Goal: Information Seeking & Learning: Find specific fact

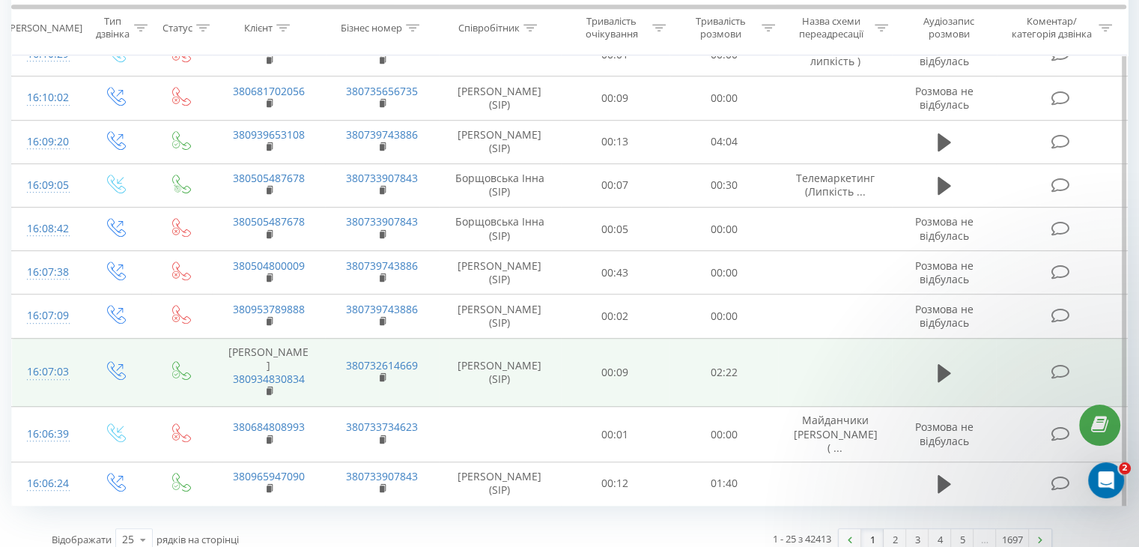
scroll to position [956, 0]
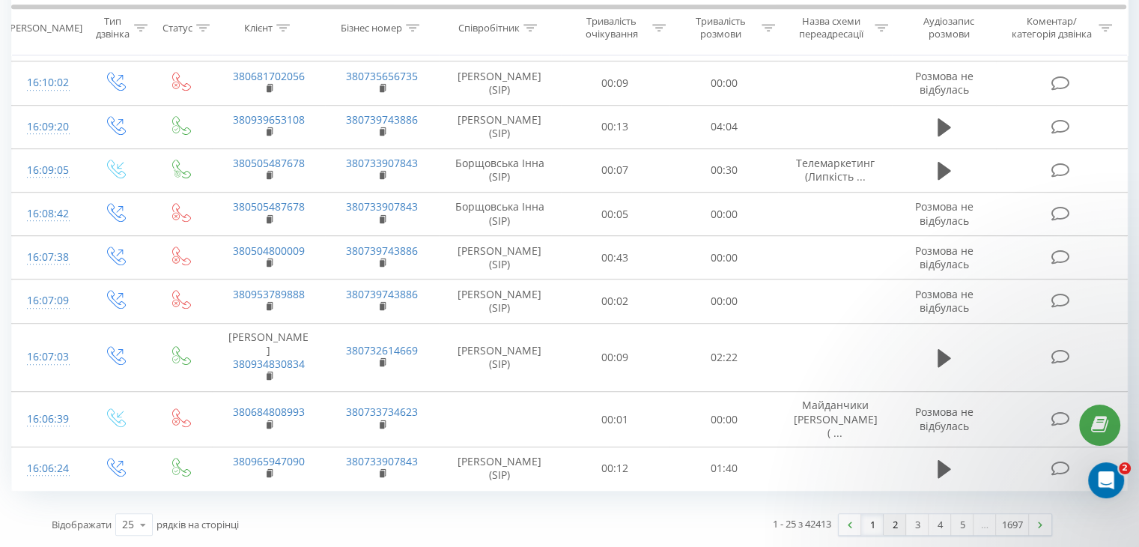
click at [895, 525] on link "2" at bounding box center [895, 524] width 22 height 21
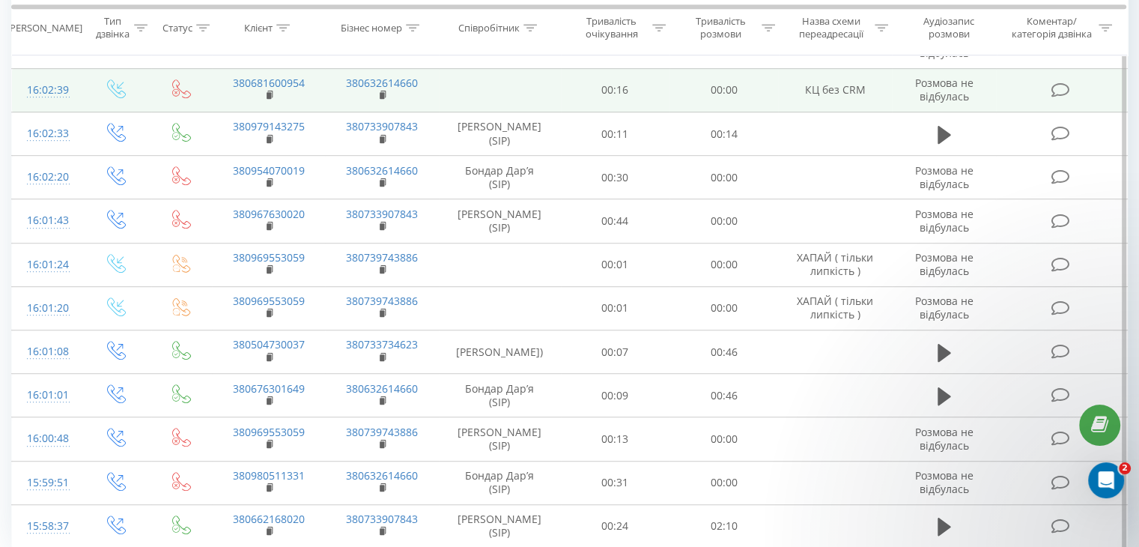
scroll to position [947, 0]
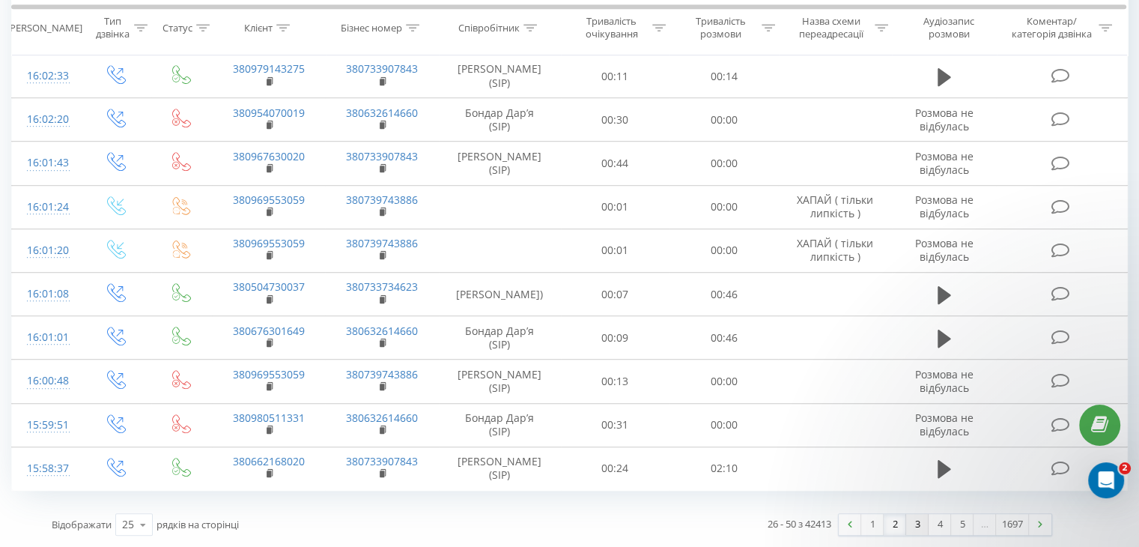
click at [911, 518] on link "3" at bounding box center [917, 524] width 22 height 21
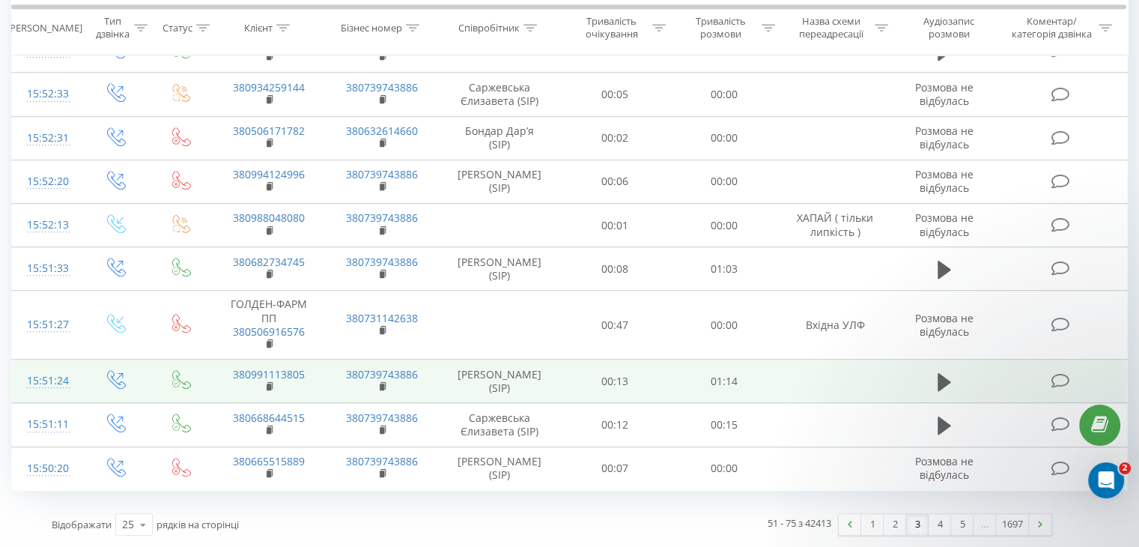
scroll to position [965, 0]
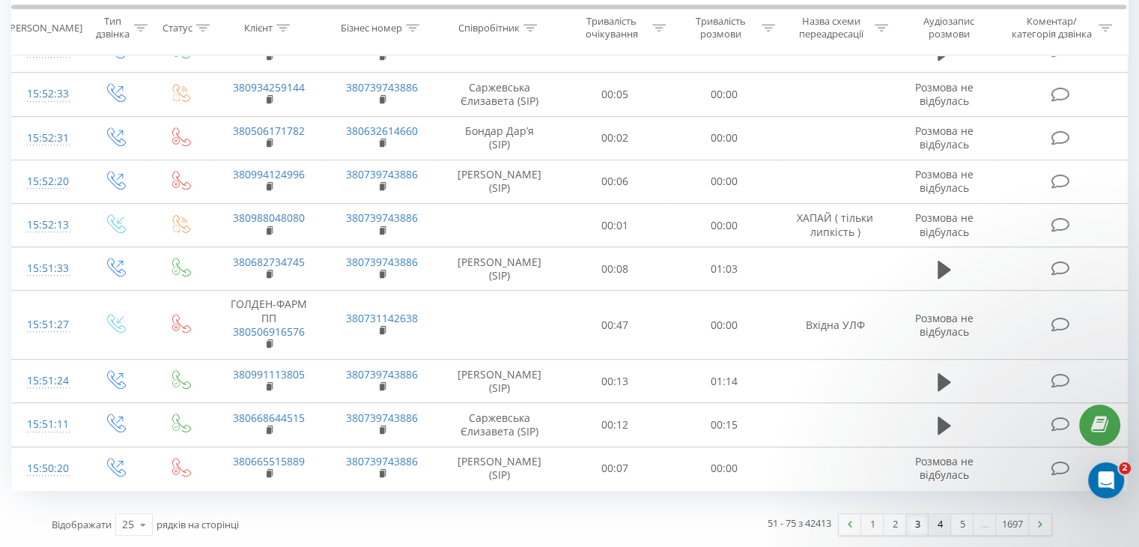
click at [939, 526] on link "4" at bounding box center [940, 524] width 22 height 21
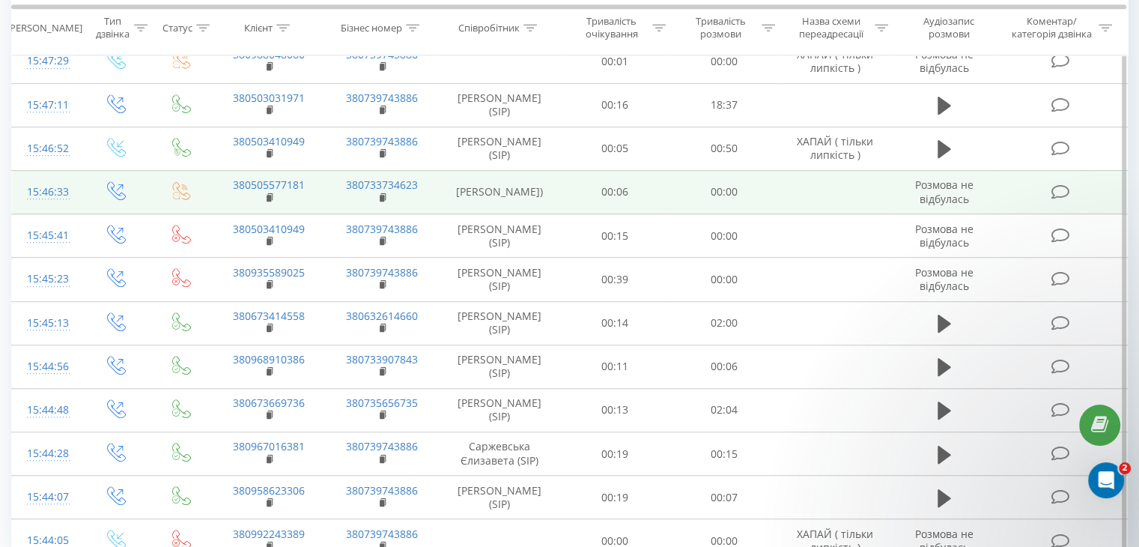
scroll to position [866, 0]
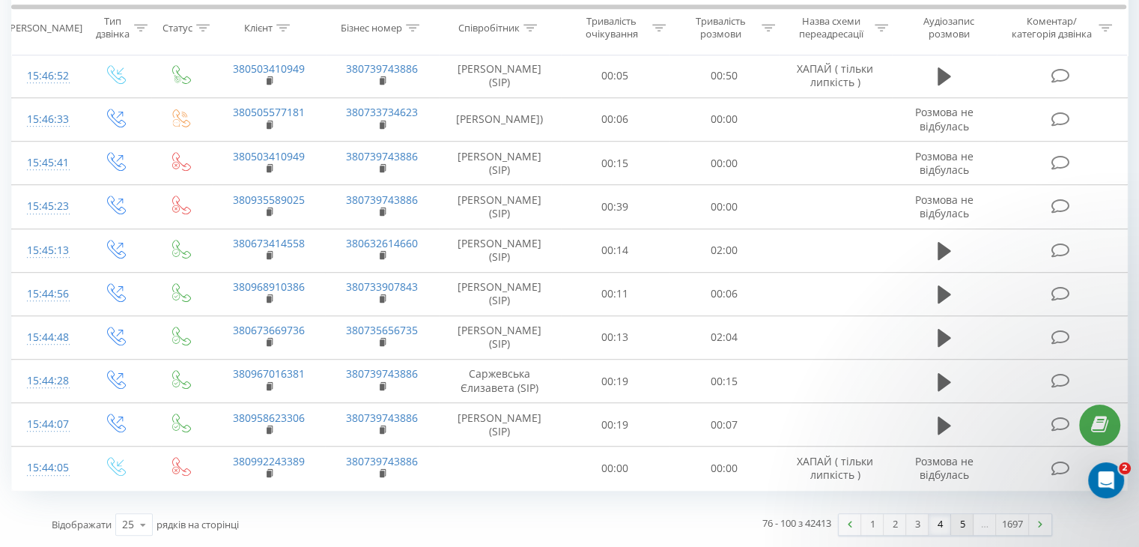
click at [959, 523] on link "5" at bounding box center [962, 524] width 22 height 21
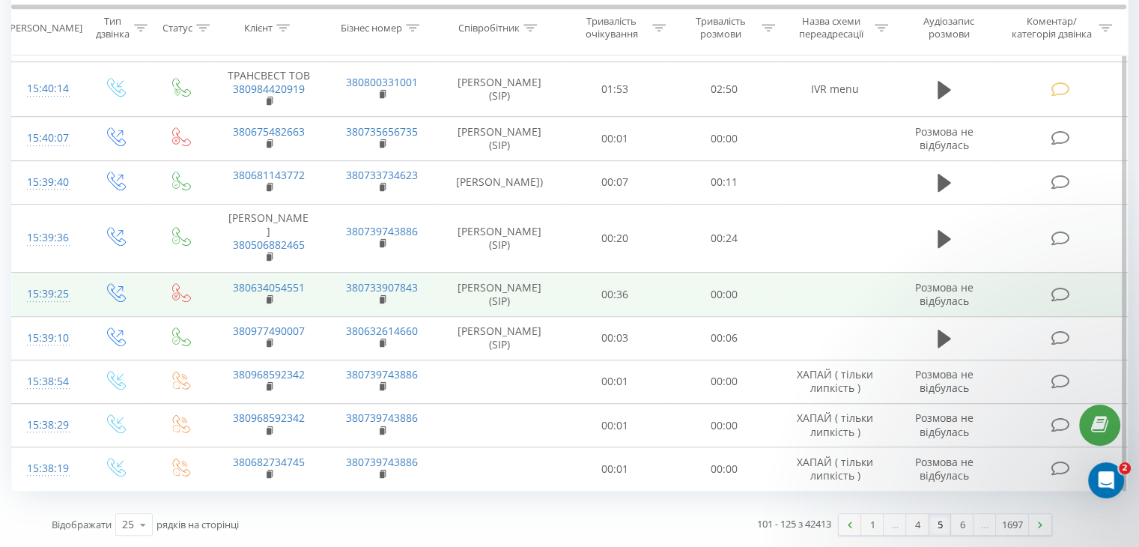
scroll to position [926, 0]
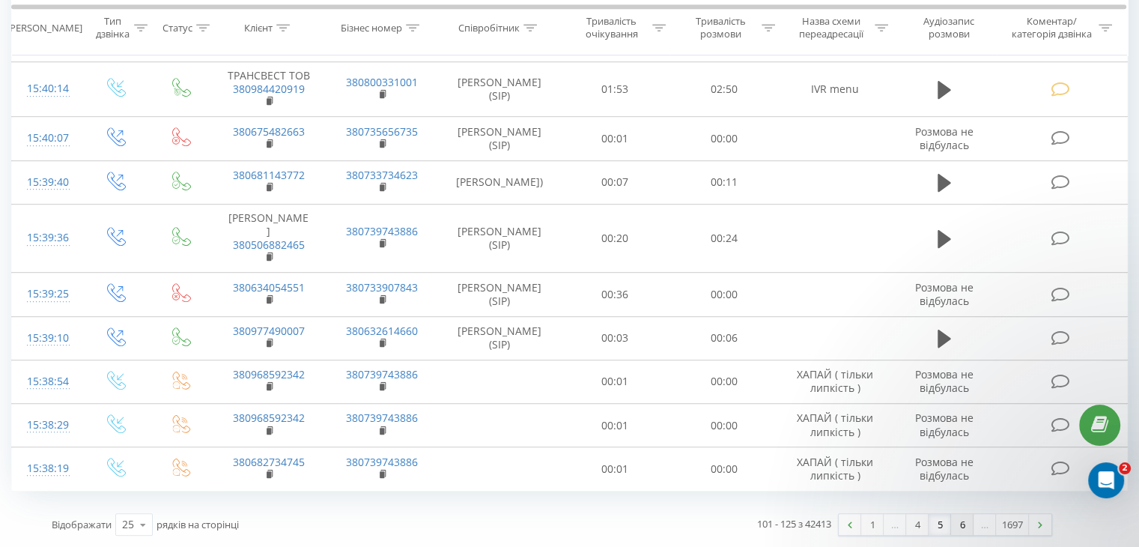
click at [956, 526] on link "6" at bounding box center [962, 524] width 22 height 21
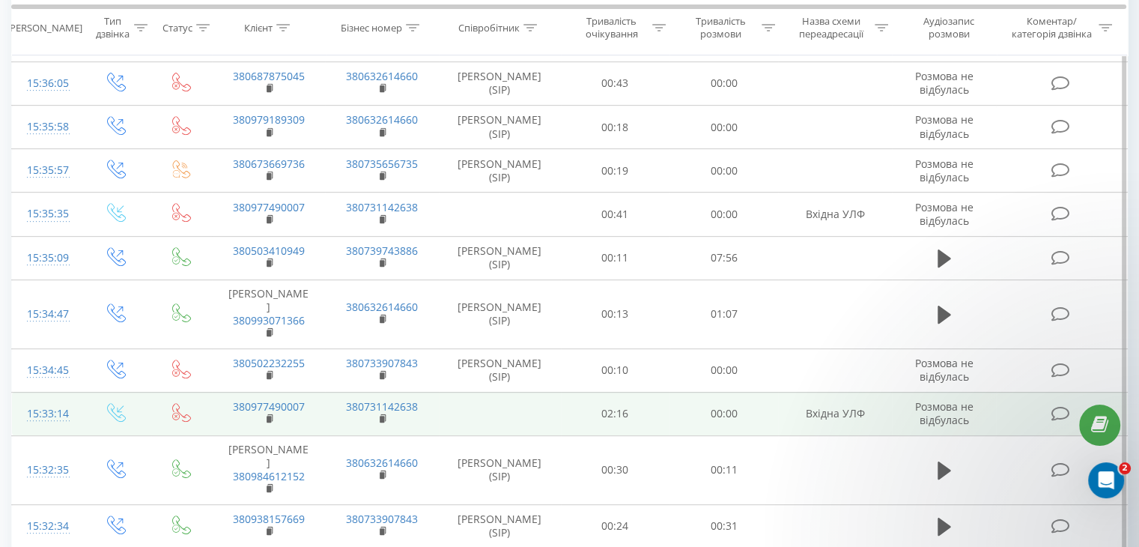
scroll to position [994, 0]
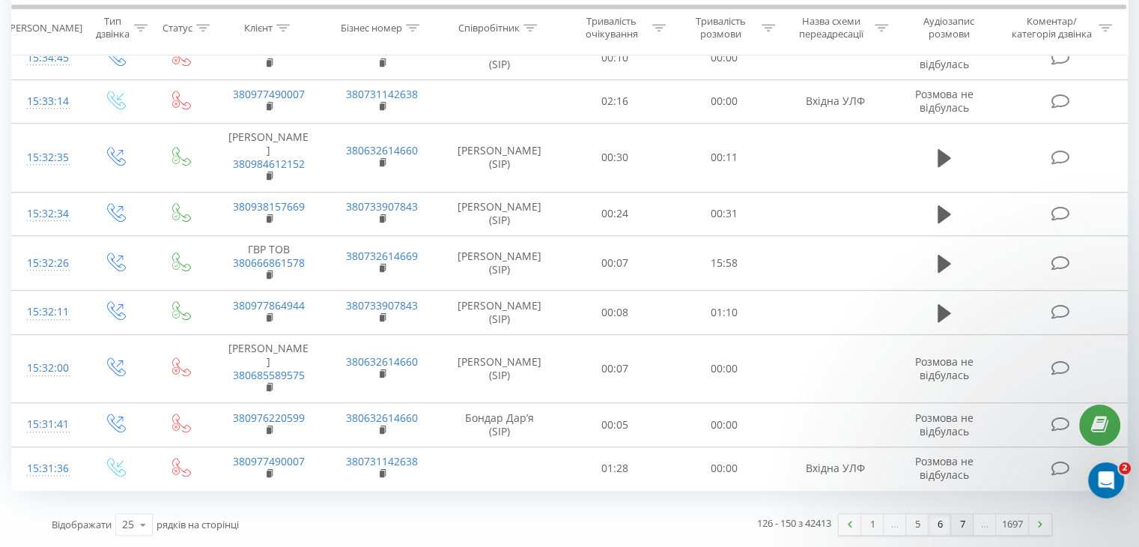
click at [962, 525] on link "7" at bounding box center [962, 524] width 22 height 21
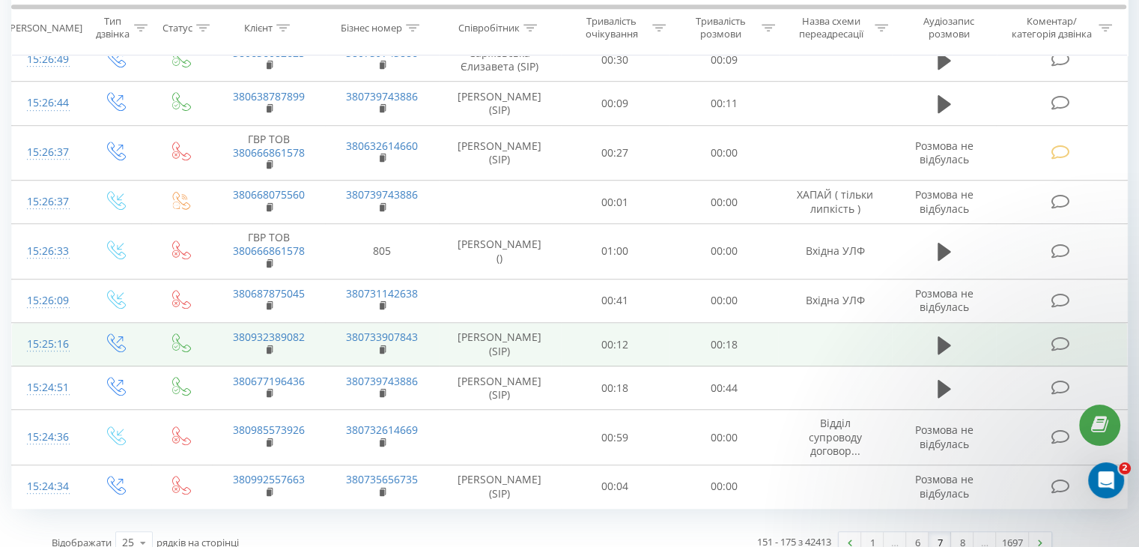
scroll to position [801, 0]
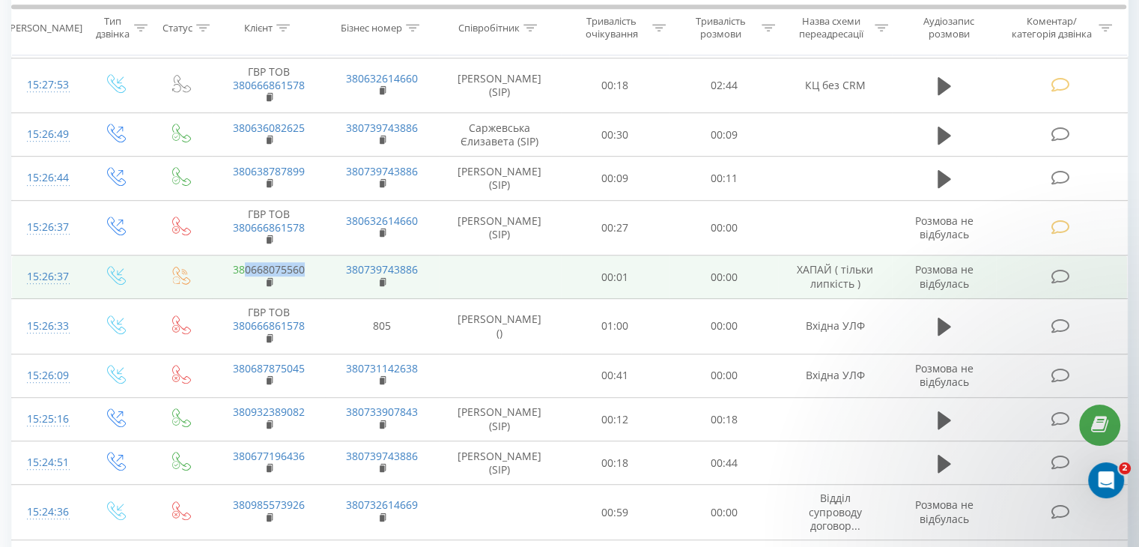
drag, startPoint x: 312, startPoint y: 249, endPoint x: 246, endPoint y: 251, distance: 65.9
click at [246, 255] on td "380668075560" at bounding box center [268, 276] width 113 height 43
copy link "0668075560"
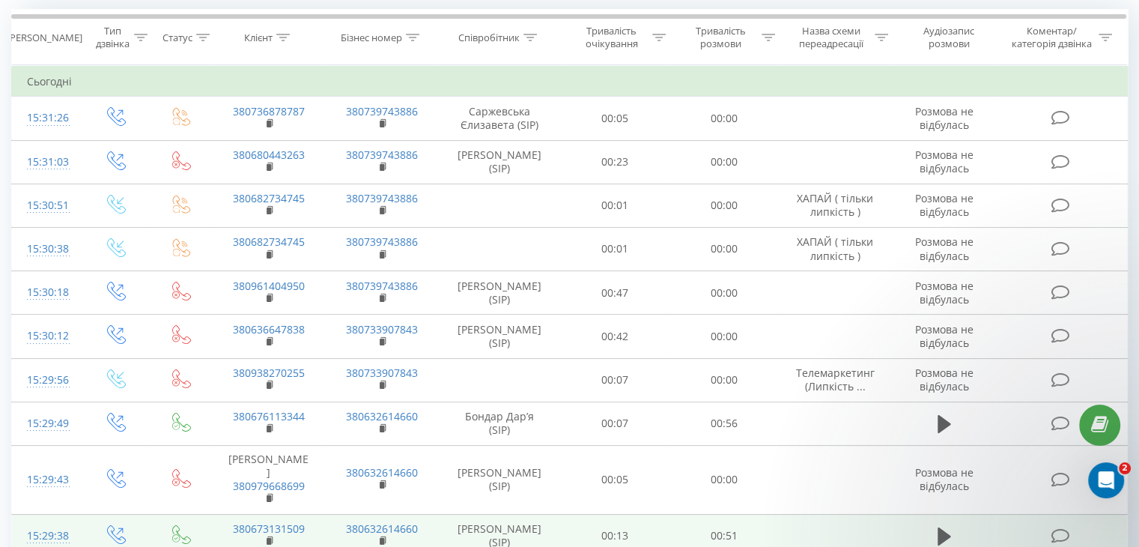
scroll to position [52, 0]
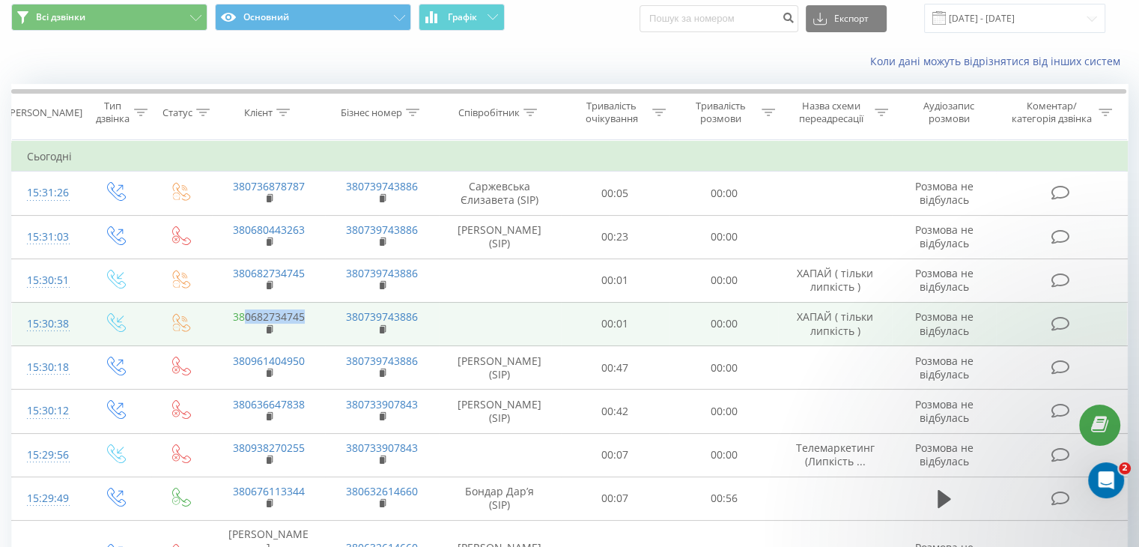
drag, startPoint x: 294, startPoint y: 312, endPoint x: 245, endPoint y: 317, distance: 49.0
click at [245, 317] on td "380682734745" at bounding box center [268, 323] width 113 height 43
copy link "0682734745"
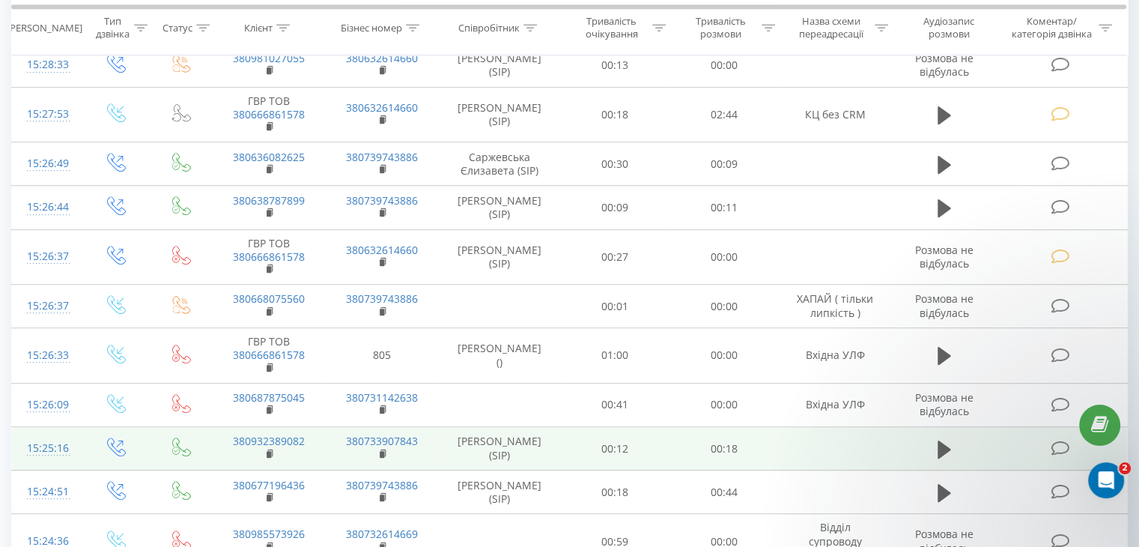
scroll to position [876, 0]
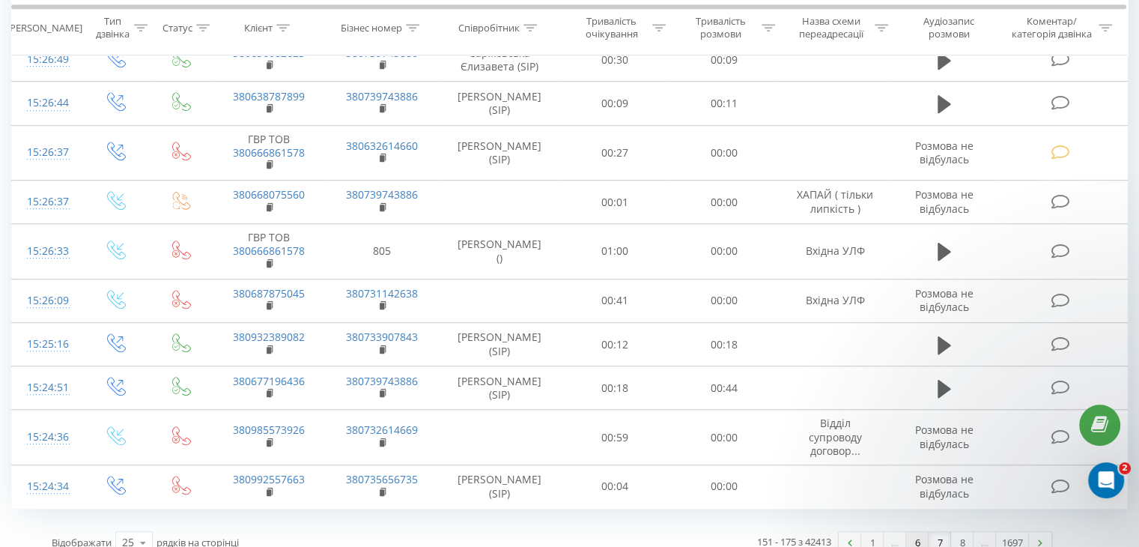
click at [911, 532] on link "6" at bounding box center [917, 542] width 22 height 21
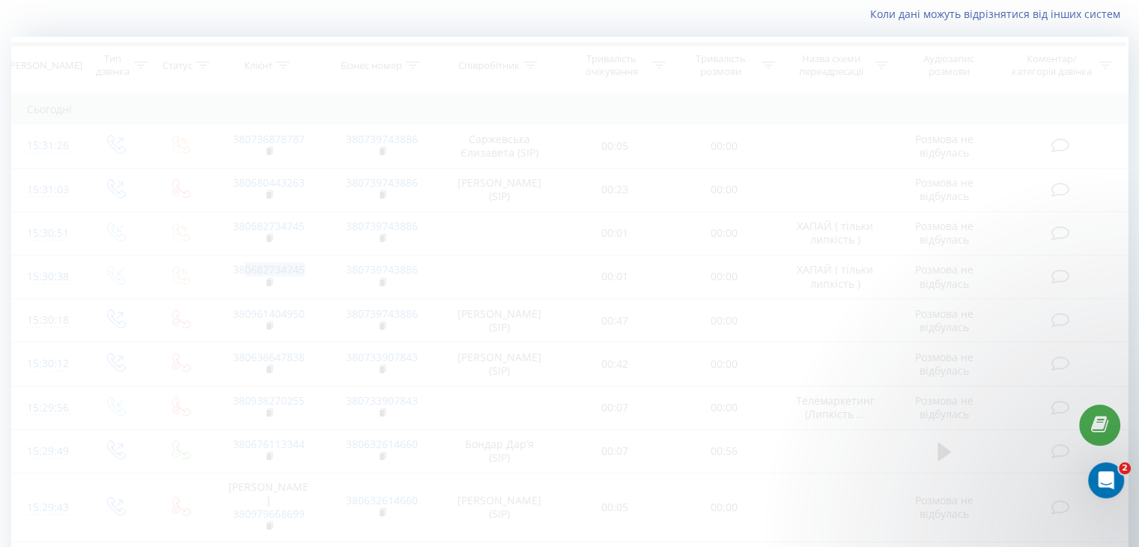
scroll to position [99, 0]
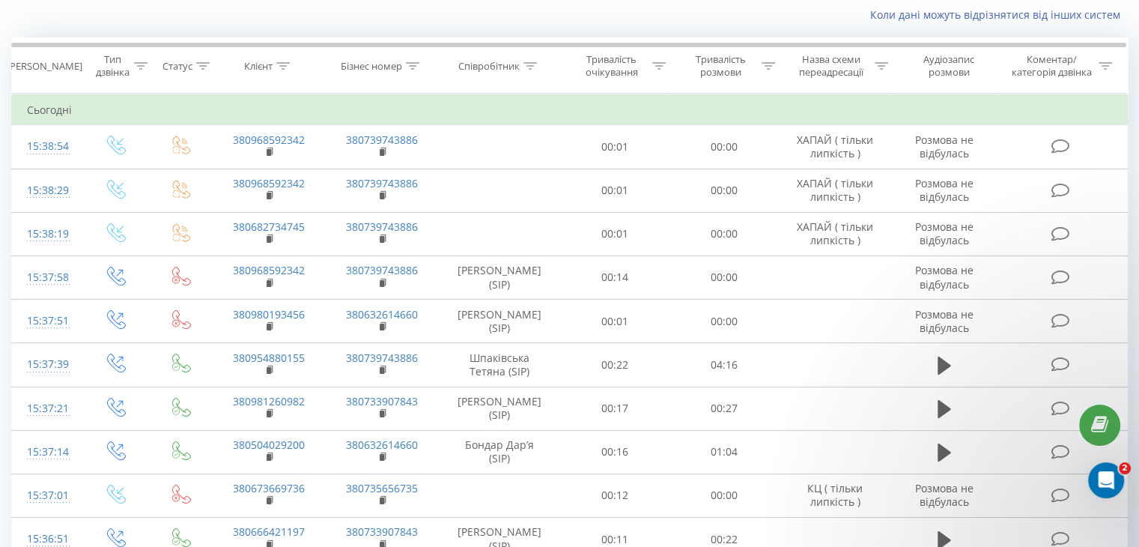
click at [493, 10] on div "Коли дані можуть відрізнятися вiд інших систем" at bounding box center [783, 14] width 711 height 15
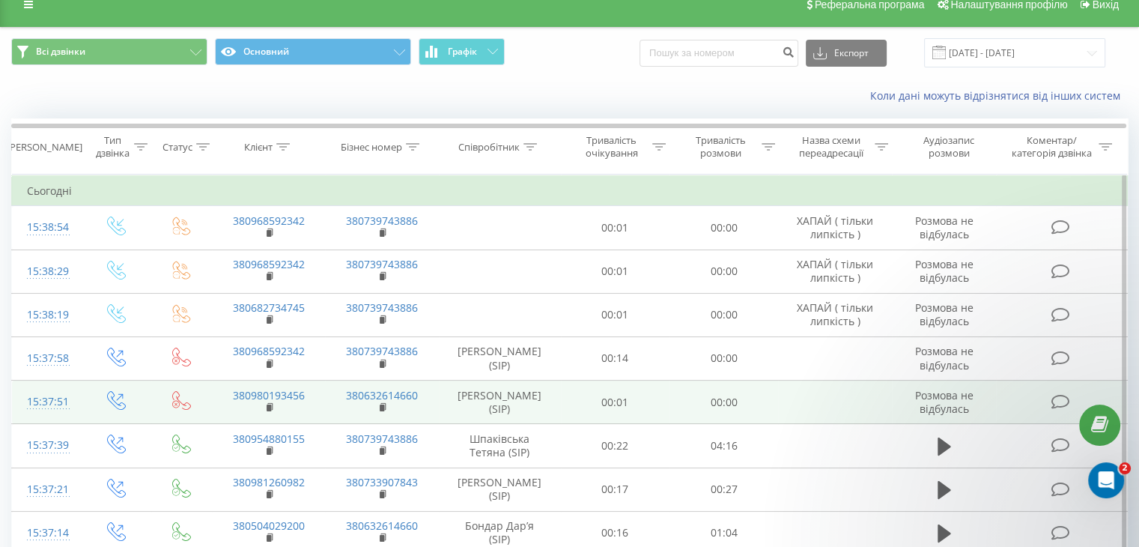
scroll to position [0, 0]
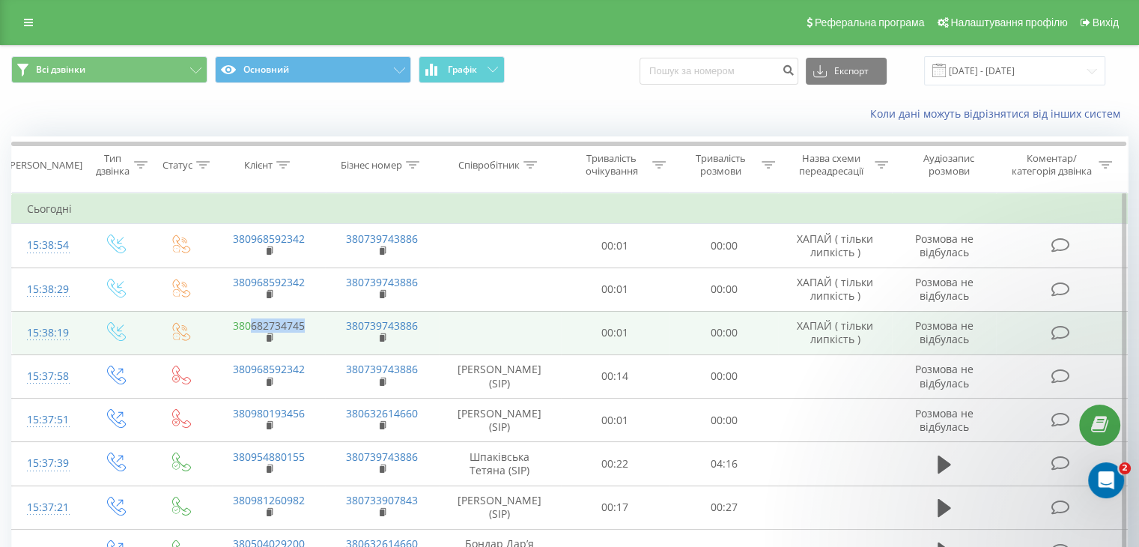
drag, startPoint x: 312, startPoint y: 324, endPoint x: 246, endPoint y: 317, distance: 65.6
click at [246, 317] on td "380682734745" at bounding box center [268, 332] width 113 height 43
click at [246, 318] on link "380682734745" at bounding box center [269, 325] width 72 height 14
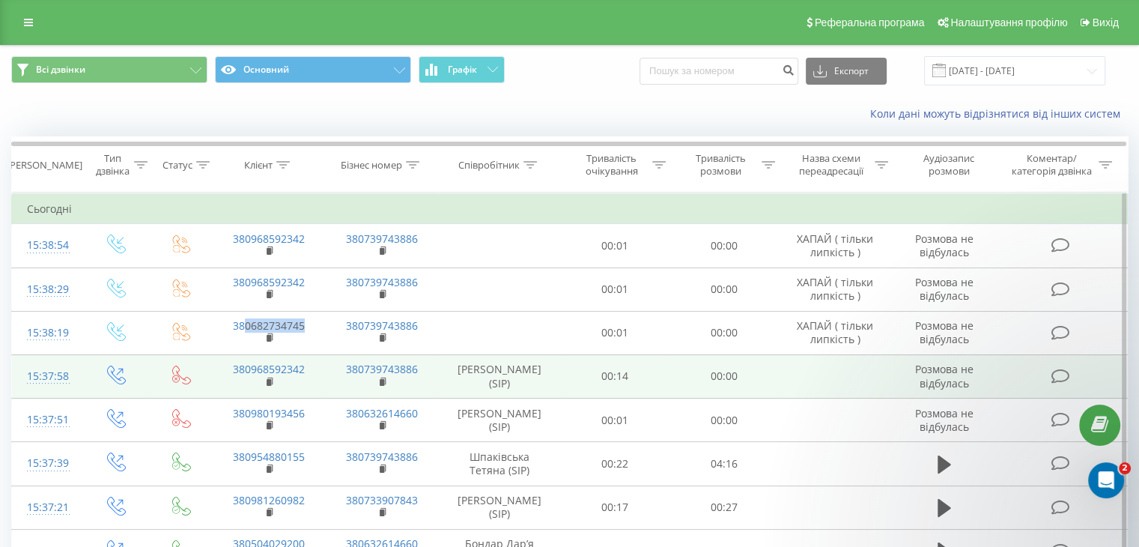
copy link "0682734745"
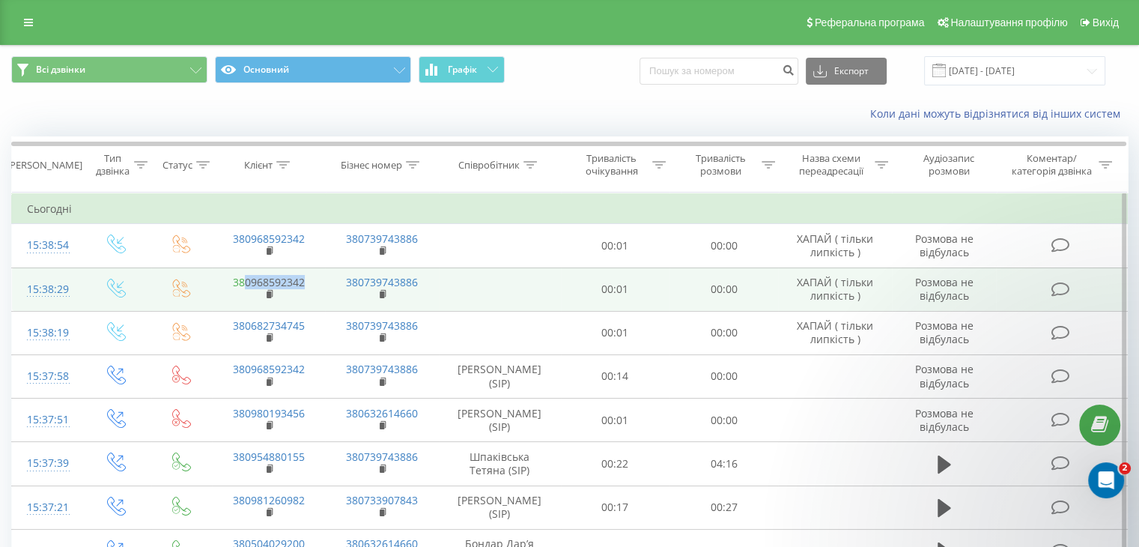
drag, startPoint x: 309, startPoint y: 276, endPoint x: 242, endPoint y: 275, distance: 66.7
click at [242, 275] on td "380968592342" at bounding box center [268, 288] width 113 height 43
copy link "0968592342"
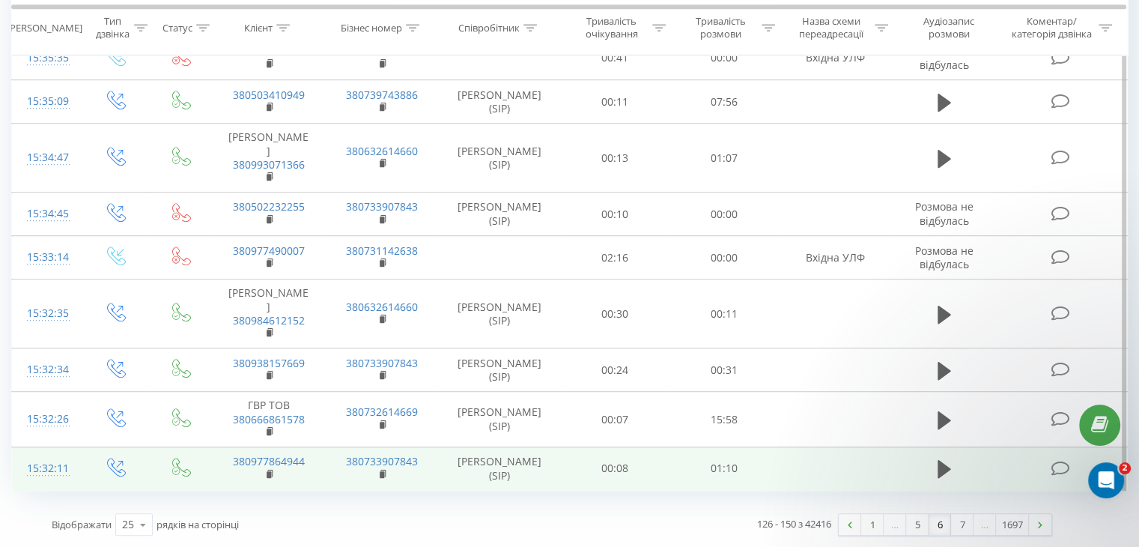
scroll to position [956, 0]
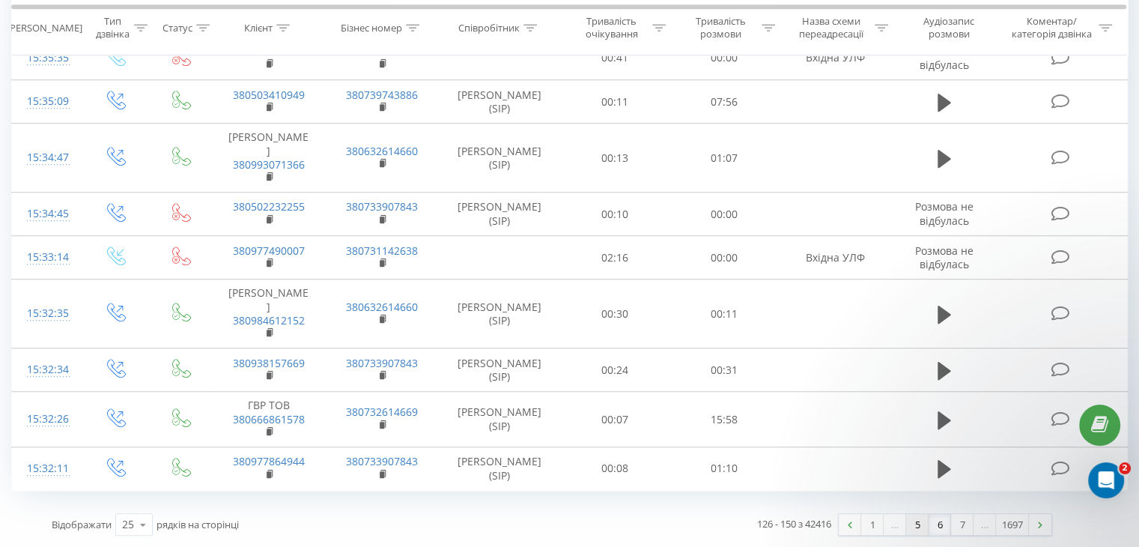
click at [916, 520] on link "5" at bounding box center [917, 524] width 22 height 21
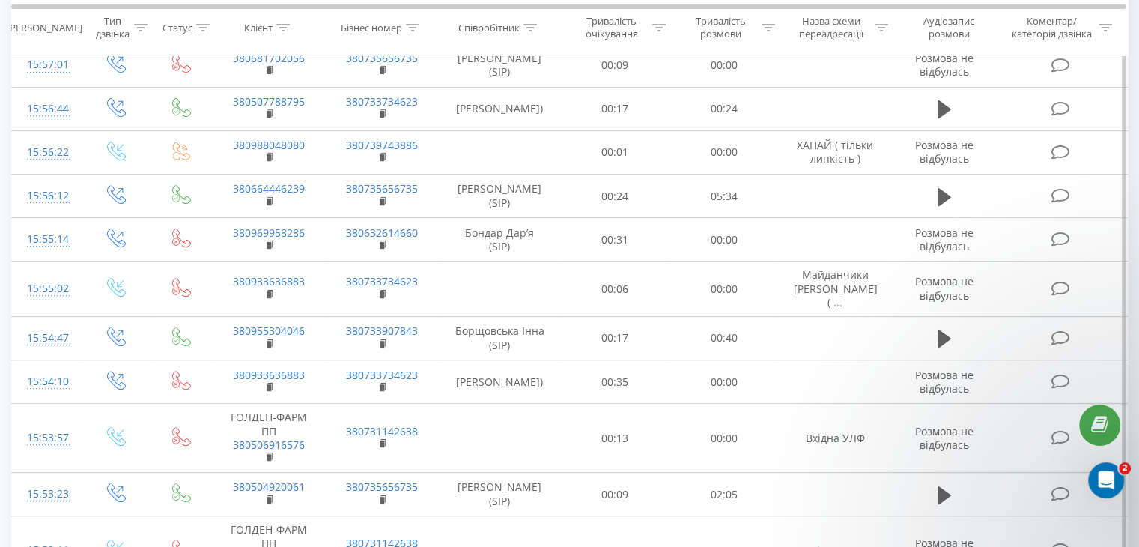
scroll to position [963, 0]
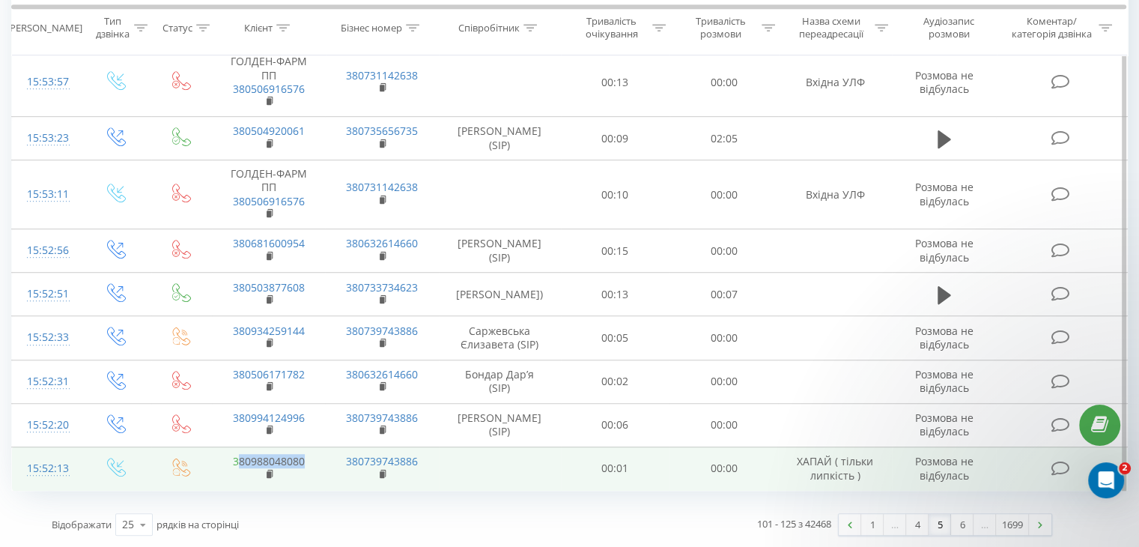
drag, startPoint x: 309, startPoint y: 457, endPoint x: 240, endPoint y: 458, distance: 68.9
click at [240, 458] on td "380988048080" at bounding box center [268, 467] width 113 height 43
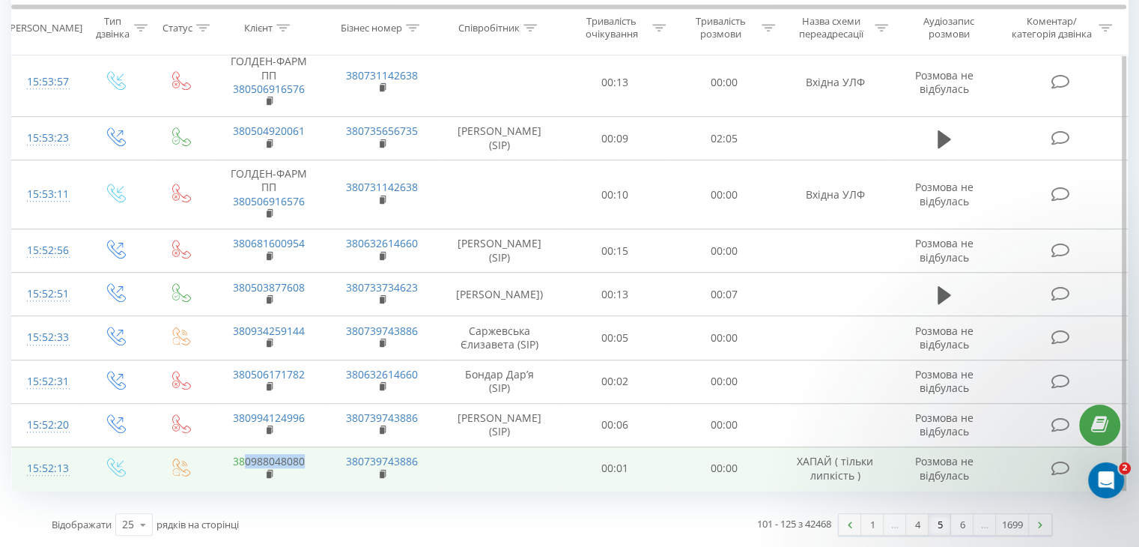
drag, startPoint x: 302, startPoint y: 459, endPoint x: 244, endPoint y: 464, distance: 57.8
click at [243, 464] on td "380988048080" at bounding box center [268, 467] width 113 height 43
copy link "0988048080"
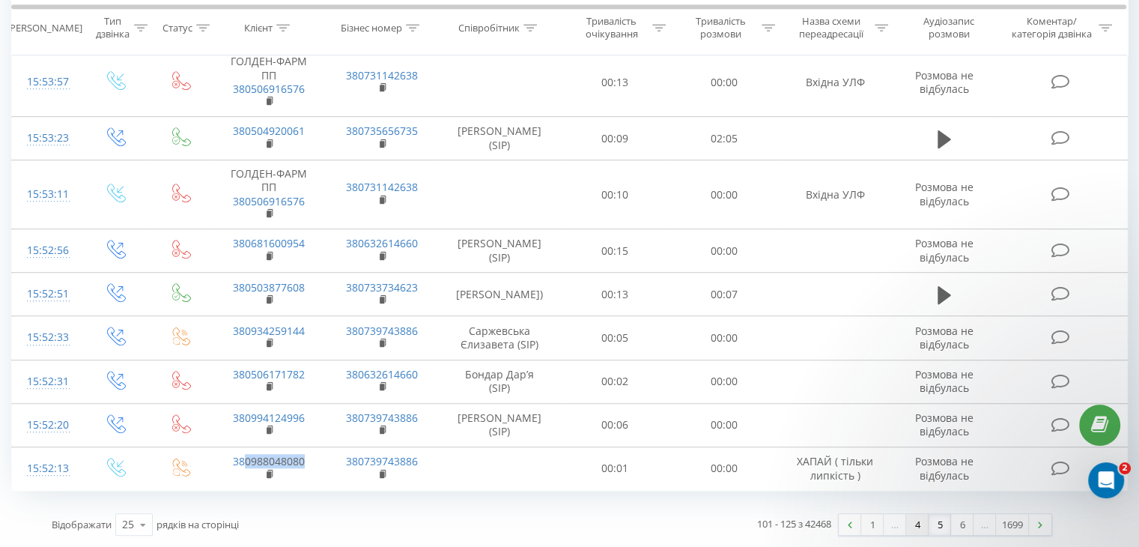
click at [908, 523] on link "4" at bounding box center [917, 524] width 22 height 21
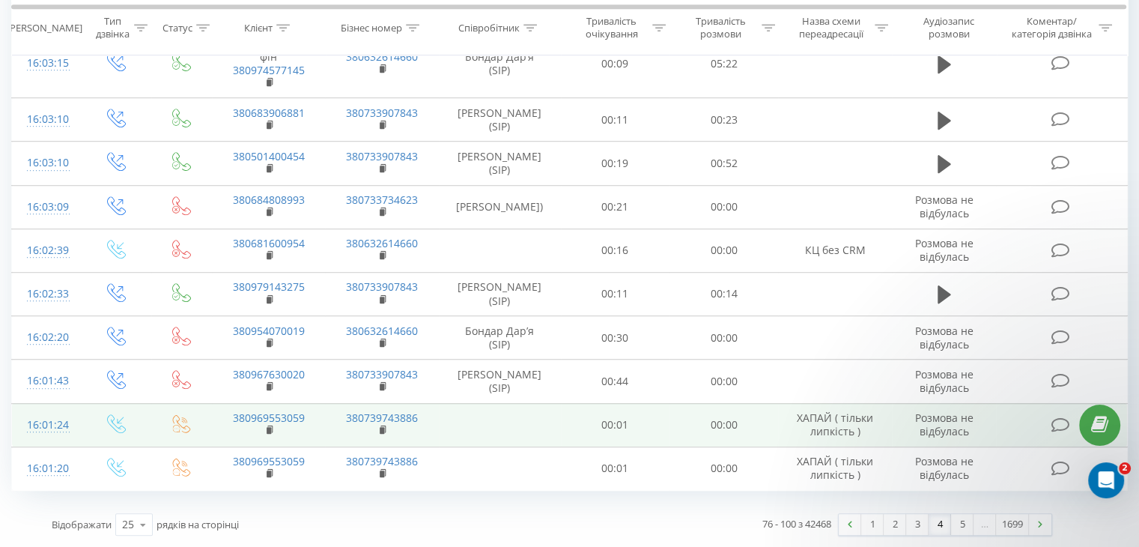
scroll to position [975, 0]
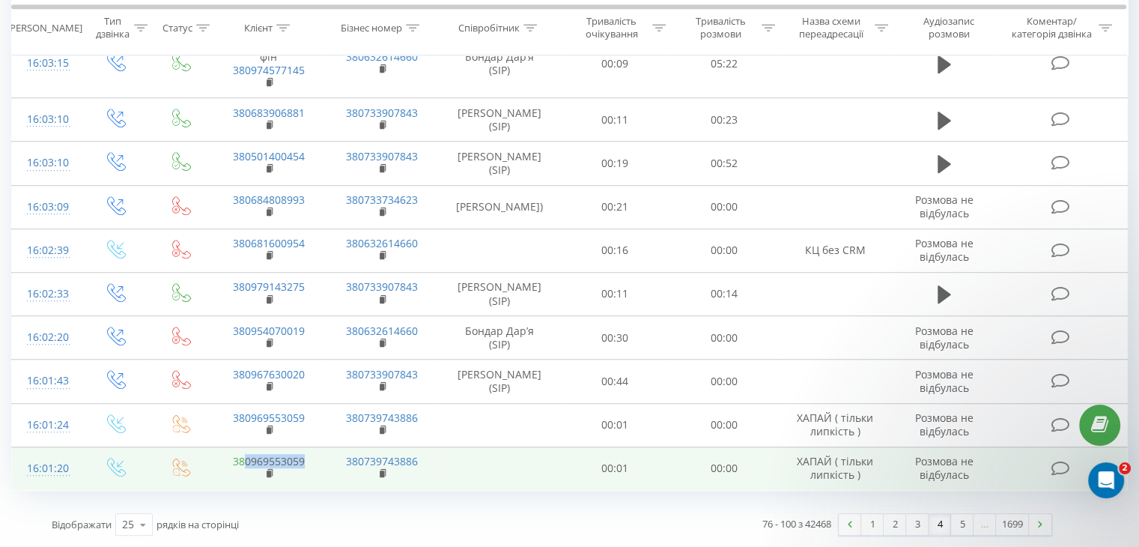
drag, startPoint x: 312, startPoint y: 458, endPoint x: 246, endPoint y: 458, distance: 65.9
click at [246, 458] on td "380969553059" at bounding box center [268, 467] width 113 height 43
copy link "0969553059"
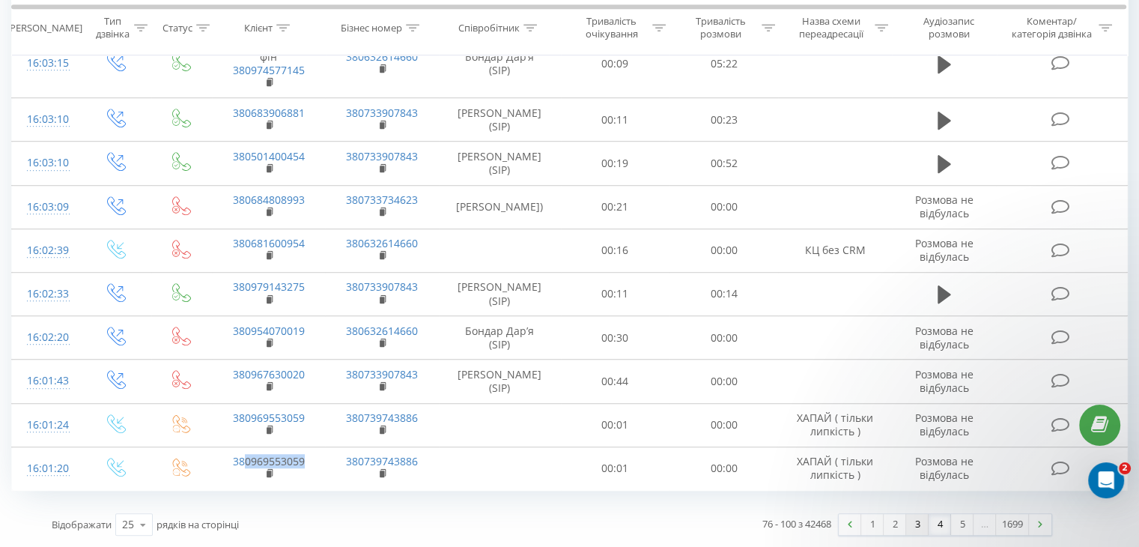
click at [914, 525] on link "3" at bounding box center [917, 524] width 22 height 21
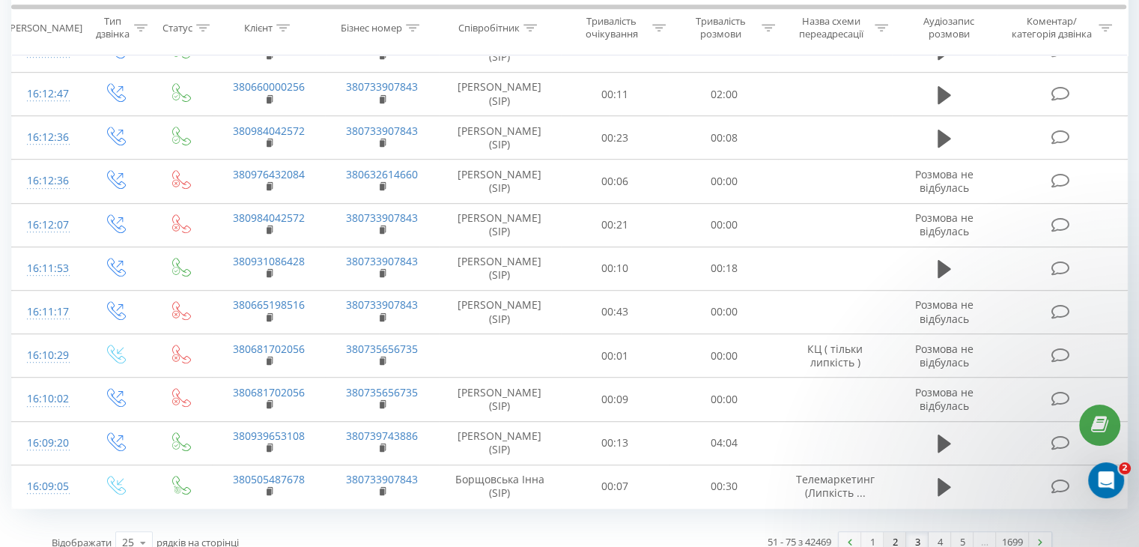
click at [895, 532] on link "2" at bounding box center [895, 542] width 22 height 21
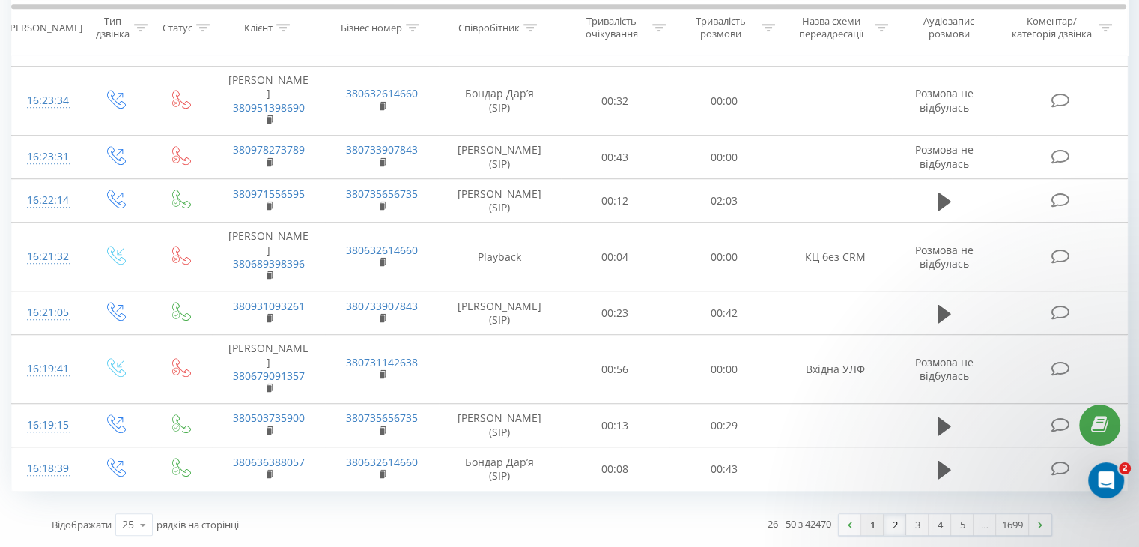
click at [869, 519] on link "1" at bounding box center [872, 524] width 22 height 21
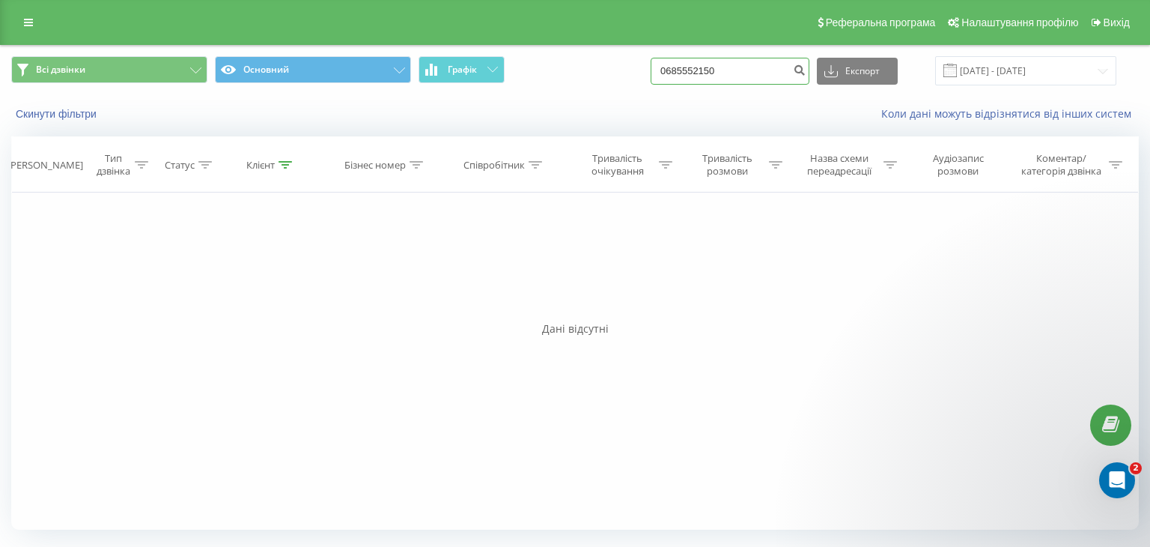
drag, startPoint x: 580, startPoint y: 75, endPoint x: 466, endPoint y: 89, distance: 114.7
click at [472, 89] on div "Всі дзвінки Основний Графік 0685552150 Експорт .csv .xls .xlsx 22.06.2025 - 22.…" at bounding box center [575, 71] width 1149 height 50
paste input "6807556"
type input "0668075560"
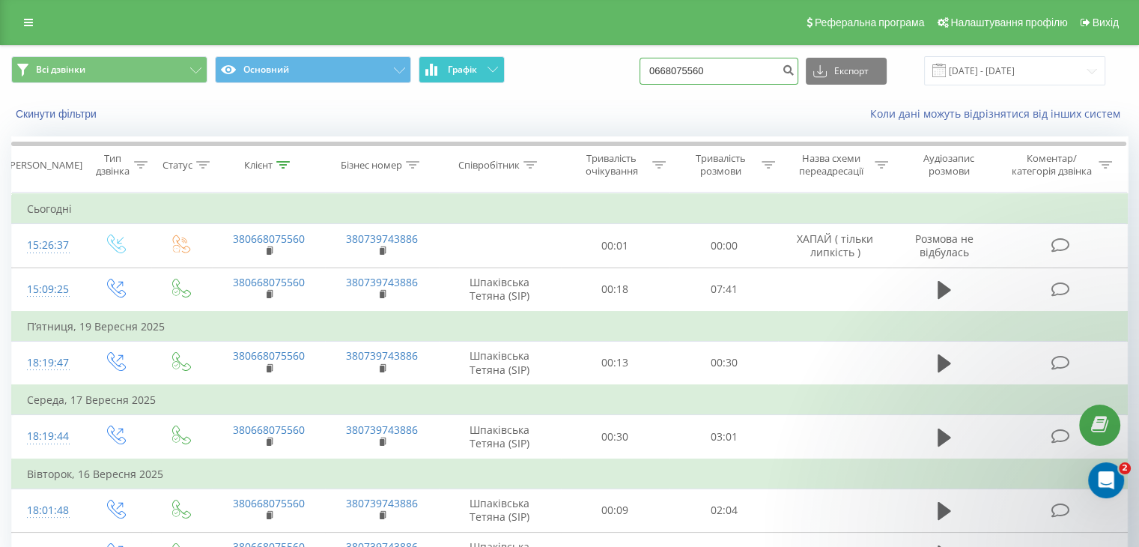
drag, startPoint x: 613, startPoint y: 66, endPoint x: 491, endPoint y: 79, distance: 123.5
click at [499, 79] on div "Всі дзвінки Основний Графік 0668075560 Експорт .csv .xls .xlsx 22.06.2025 - 22.…" at bounding box center [569, 70] width 1117 height 29
paste input "82734745"
type input "0682734745"
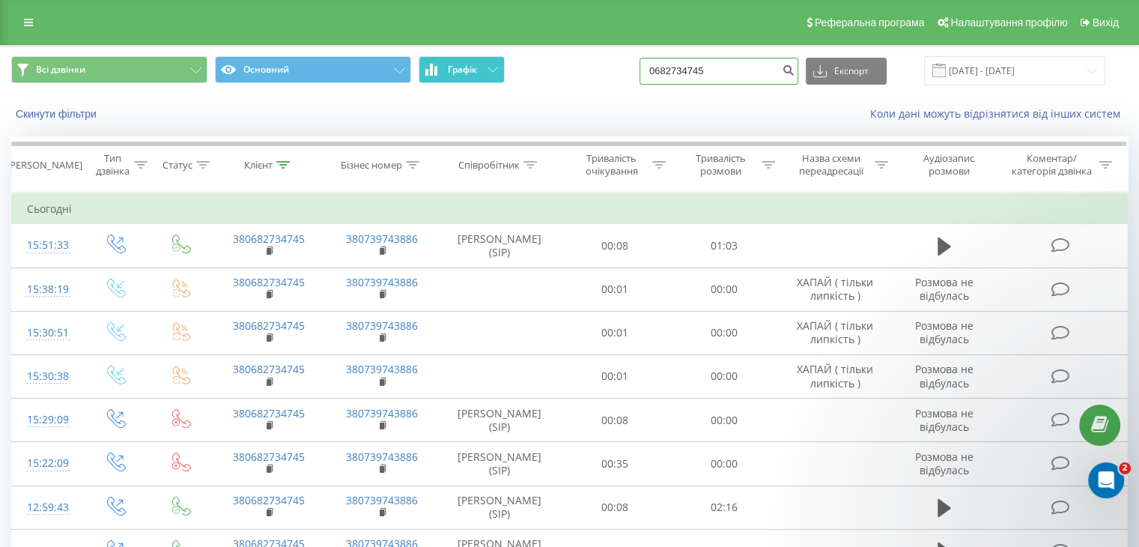
drag, startPoint x: 707, startPoint y: 64, endPoint x: 499, endPoint y: 61, distance: 207.4
click at [498, 61] on div "Всі дзвінки Основний Графік 0682734745 Експорт .csv .xls .xlsx [DATE] - [DATE]" at bounding box center [569, 70] width 1117 height 29
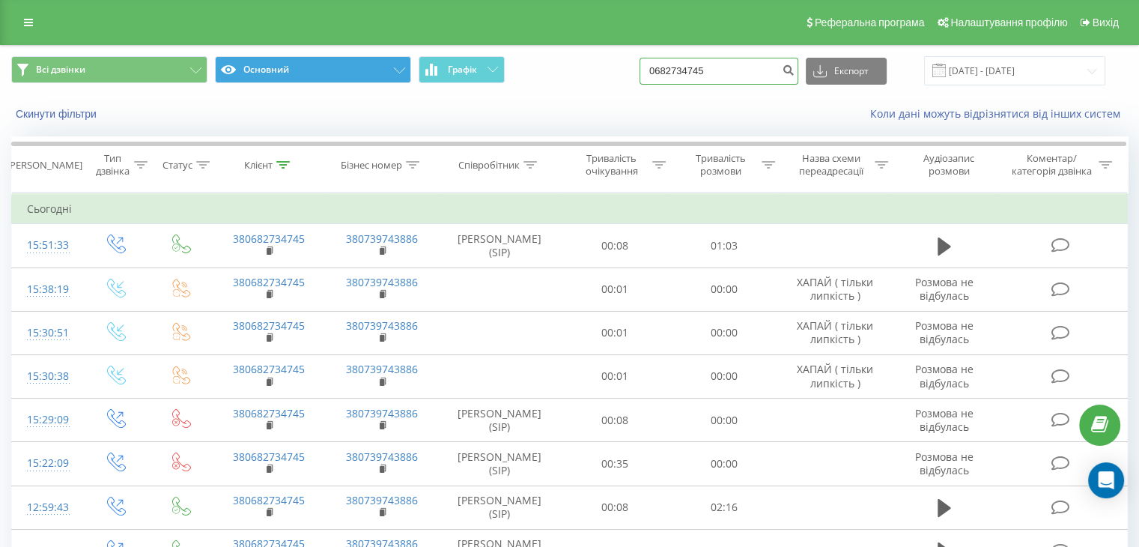
drag, startPoint x: 521, startPoint y: 53, endPoint x: 269, endPoint y: 82, distance: 254.0
click at [281, 80] on div "Всі дзвінки Основний Графік 0682734745 Експорт .csv .xls .xlsx 22.06.2025 - 22.…" at bounding box center [569, 70] width 1117 height 29
paste input "968592342"
type input "0968592342"
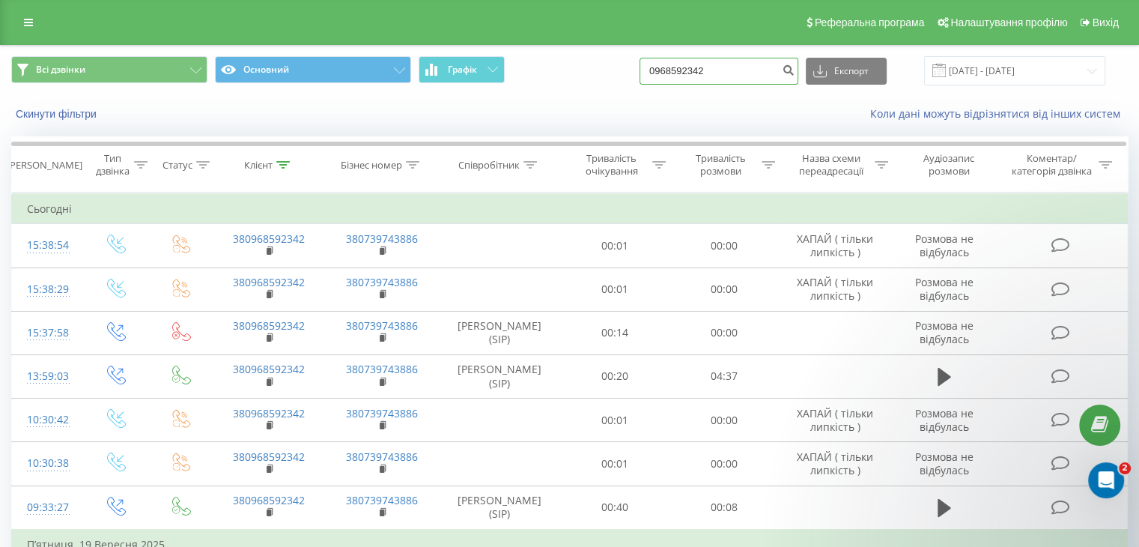
drag, startPoint x: 766, startPoint y: 64, endPoint x: 416, endPoint y: 73, distance: 349.8
click at [416, 72] on div "Всі дзвінки Основний Графік 0968592342 Експорт .csv .xls .xlsx 22.06.2025 - 22.…" at bounding box center [569, 70] width 1117 height 29
paste input "88048080"
type input "0988048080"
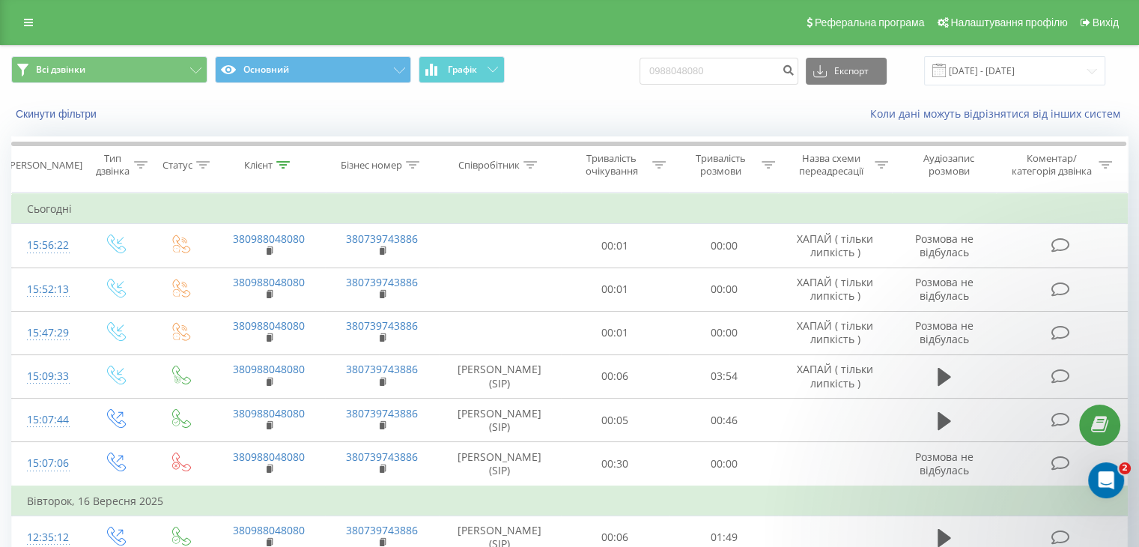
click at [413, 116] on div "Скинути фільтри" at bounding box center [214, 113] width 427 height 15
drag, startPoint x: 696, startPoint y: 66, endPoint x: 386, endPoint y: 70, distance: 309.3
click at [386, 70] on div "Всі дзвінки Основний Графік 0988048080 Експорт .csv .xls .xlsx 22.06.2025 - 22.…" at bounding box center [569, 70] width 1117 height 29
paste input "69553059"
type input "0969553059"
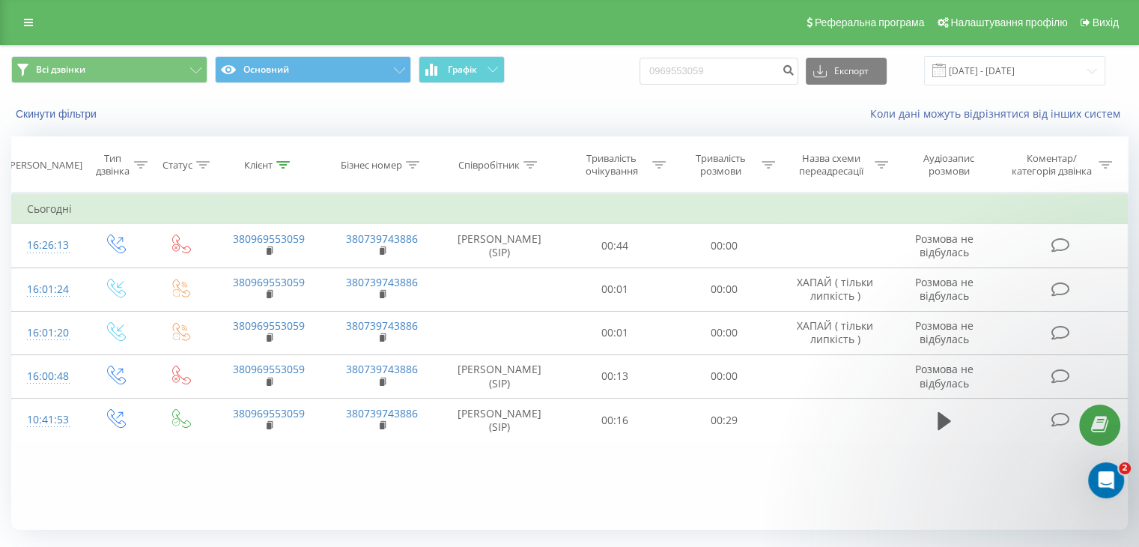
click at [416, 452] on div "Фільтрувати за умовою Дорівнює Введіть значення Скасувати OK Фільтрувати за умо…" at bounding box center [569, 360] width 1117 height 337
drag, startPoint x: 734, startPoint y: 78, endPoint x: 374, endPoint y: 97, distance: 360.7
click at [374, 96] on div "Всі дзвінки Основний Графік 0969553059 Експорт .csv .xls .xlsx 22.06.2025 - 22.…" at bounding box center [570, 89] width 1138 height 86
paste input "53789888"
type input "0953789888"
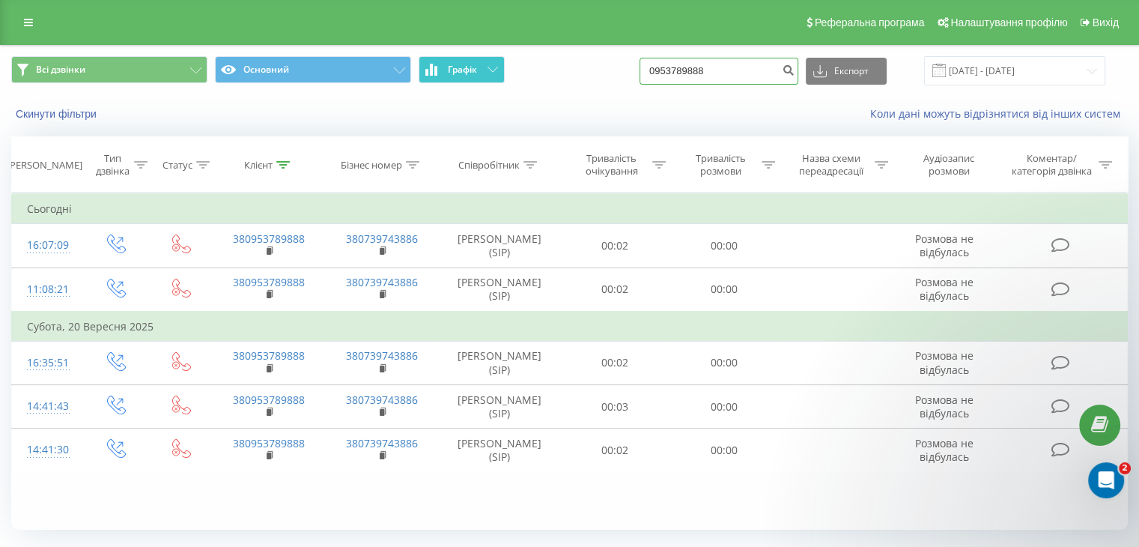
drag, startPoint x: 687, startPoint y: 71, endPoint x: 493, endPoint y: 79, distance: 194.1
click at [493, 79] on div "Всі дзвінки Основний Графік 0953789888 Експорт .csv .xls .xlsx 22.06.2025 - 22.…" at bounding box center [569, 70] width 1117 height 29
paste input "380986693976"
type input "380986693976"
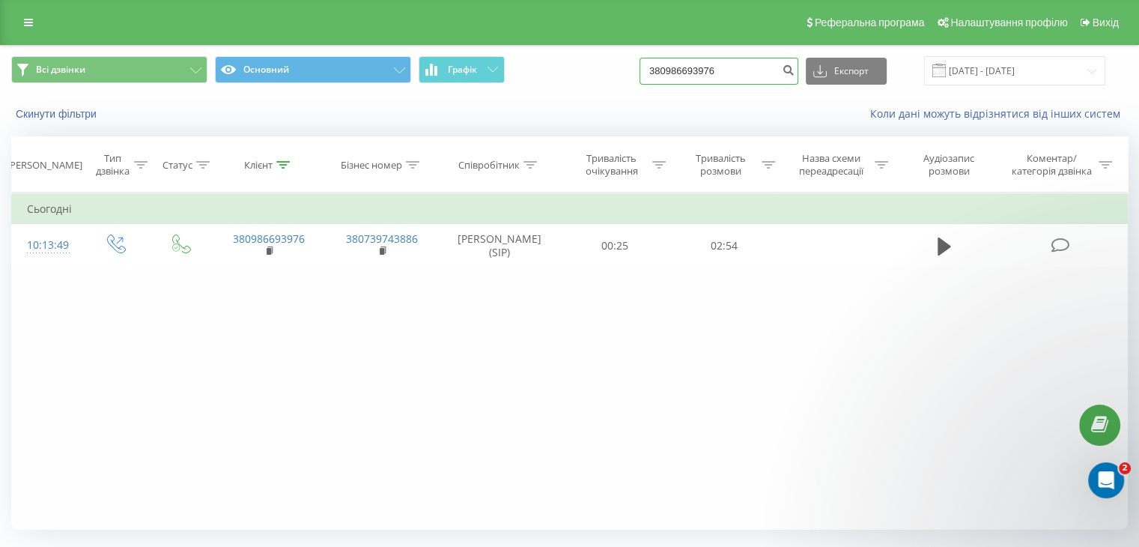
drag, startPoint x: 725, startPoint y: 67, endPoint x: 681, endPoint y: 68, distance: 44.2
click at [681, 68] on input "380986693976" at bounding box center [719, 71] width 159 height 27
click at [751, 73] on input "380986693976" at bounding box center [719, 71] width 159 height 27
drag, startPoint x: 735, startPoint y: 115, endPoint x: 761, endPoint y: 79, distance: 44.5
click at [738, 109] on div "Коли дані можуть відрізнятися вiд інших систем" at bounding box center [783, 113] width 711 height 15
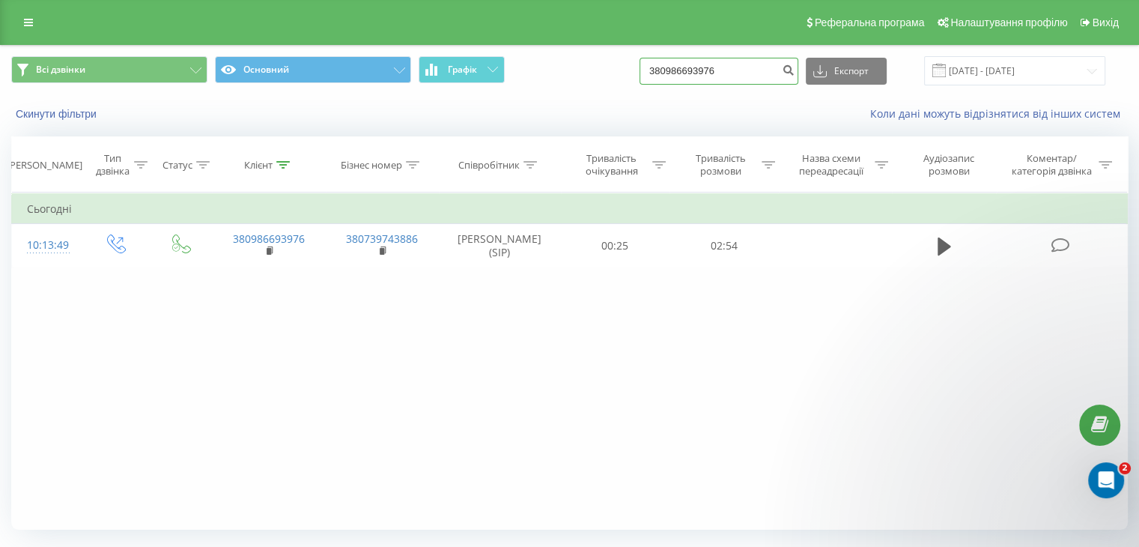
drag, startPoint x: 760, startPoint y: 76, endPoint x: 553, endPoint y: 87, distance: 207.7
click at [553, 87] on div "Всі дзвінки Основний Графік 380986693976 Експорт .csv .xls .xlsx 22.06.2025 - 2…" at bounding box center [570, 71] width 1138 height 50
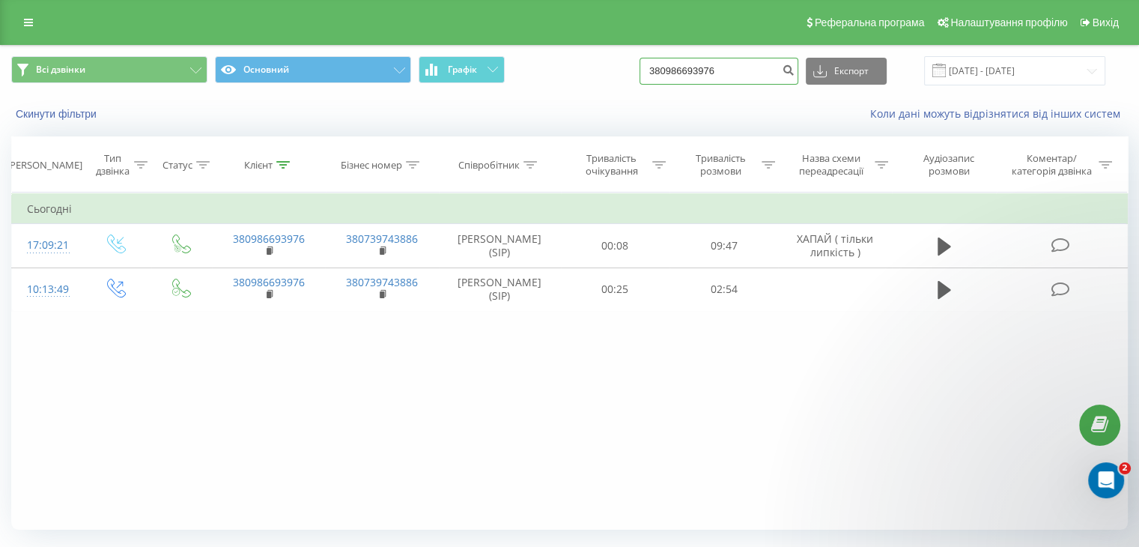
click at [750, 77] on input "380986693976" at bounding box center [719, 71] width 159 height 27
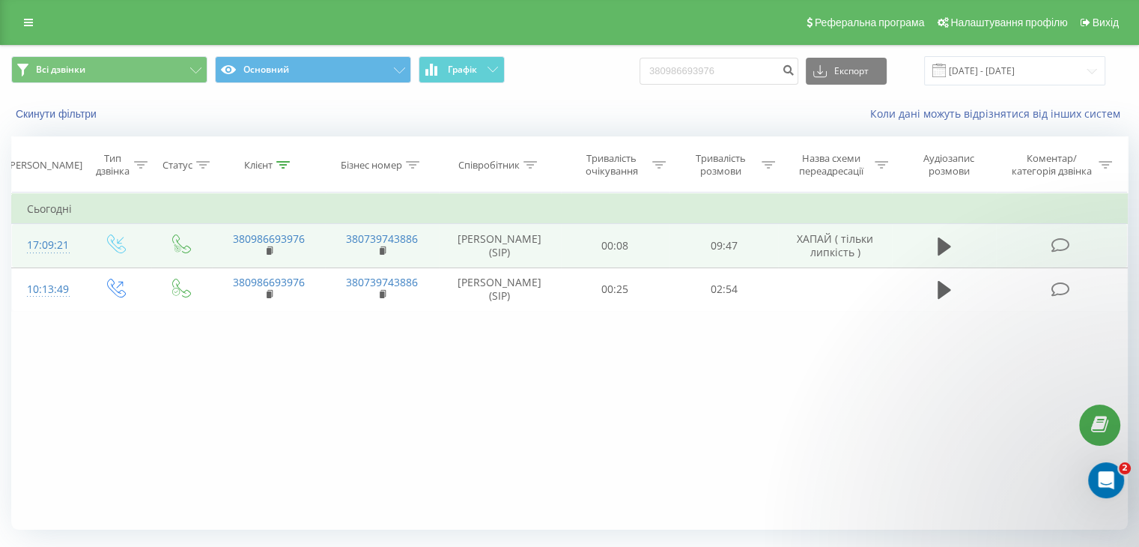
click at [1056, 241] on icon at bounding box center [1060, 245] width 19 height 16
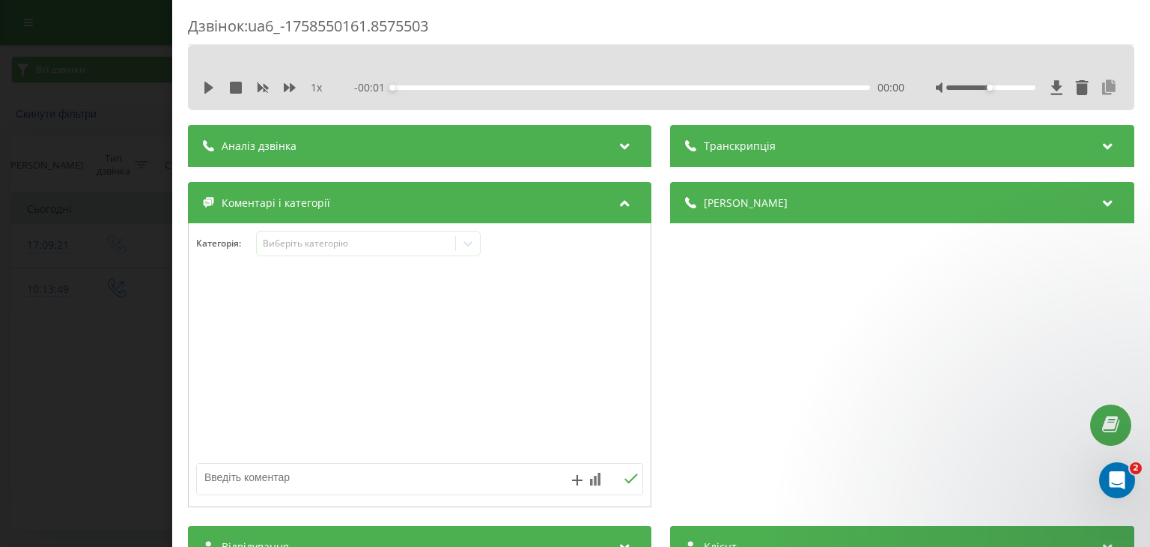
click at [1101, 82] on icon at bounding box center [1110, 87] width 18 height 15
